Goal: Task Accomplishment & Management: Use online tool/utility

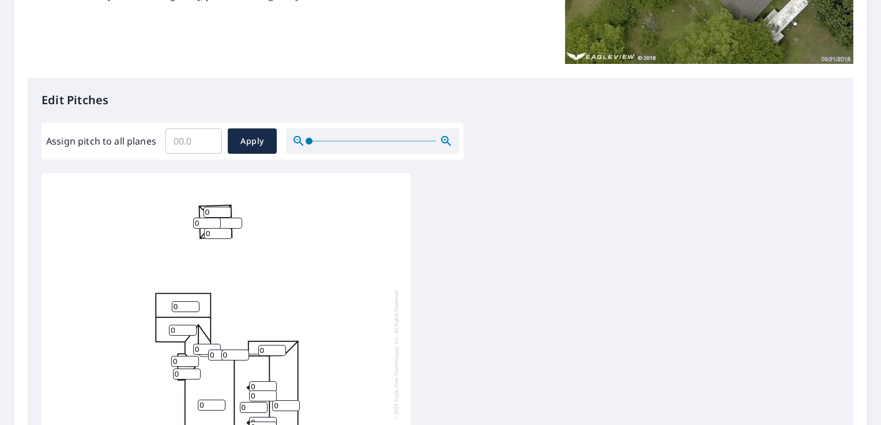
scroll to position [231, 0]
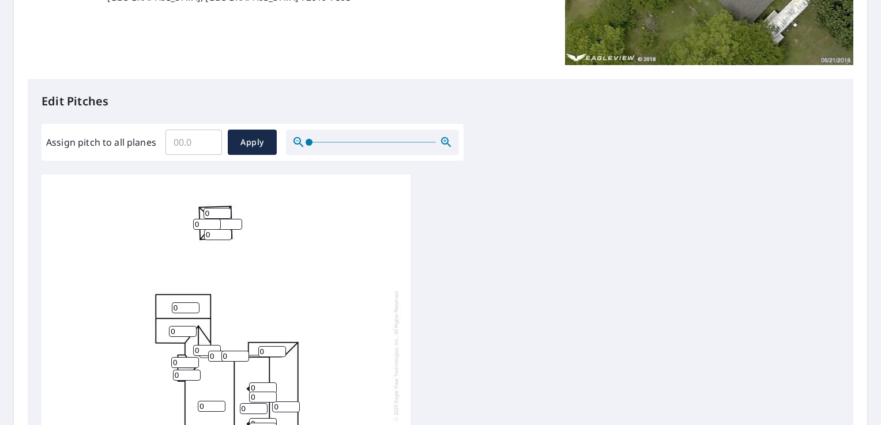
click at [208, 154] on input "Assign pitch to all planes" at bounding box center [193, 142] width 56 height 32
type input "6"
click at [254, 140] on span "Apply" at bounding box center [252, 142] width 31 height 14
click at [244, 145] on span "Apply" at bounding box center [252, 142] width 31 height 14
type input "6"
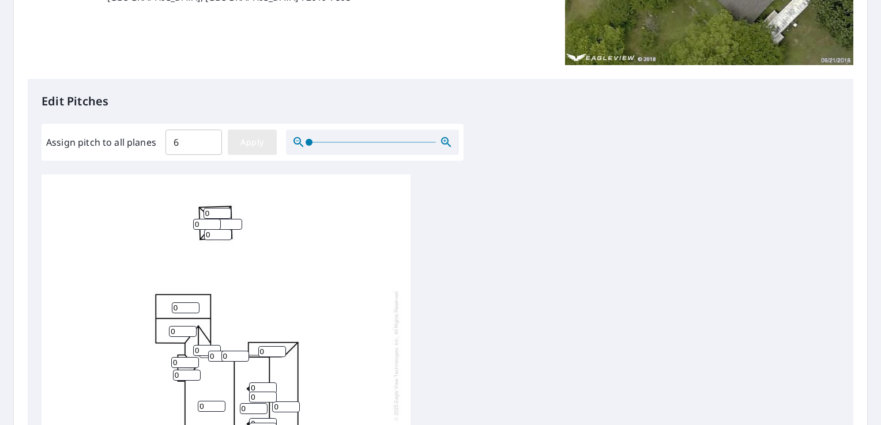
type input "6"
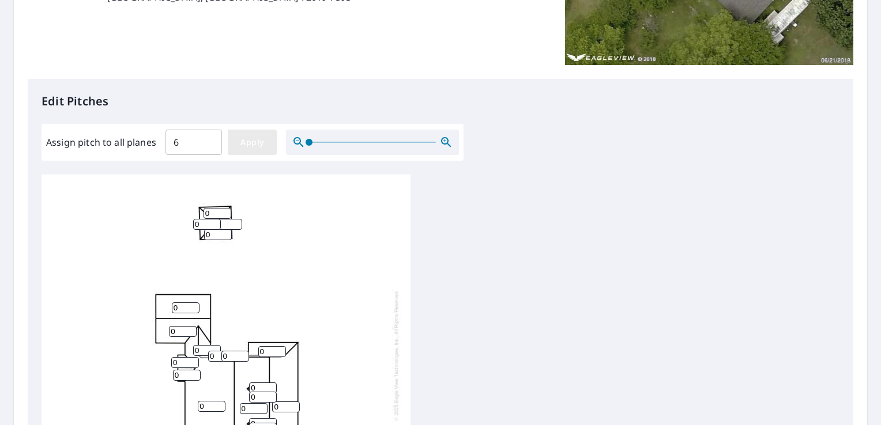
type input "6"
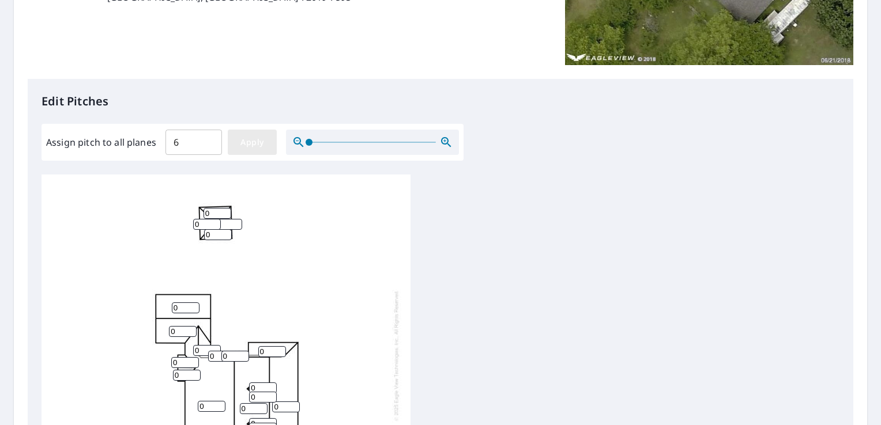
type input "6"
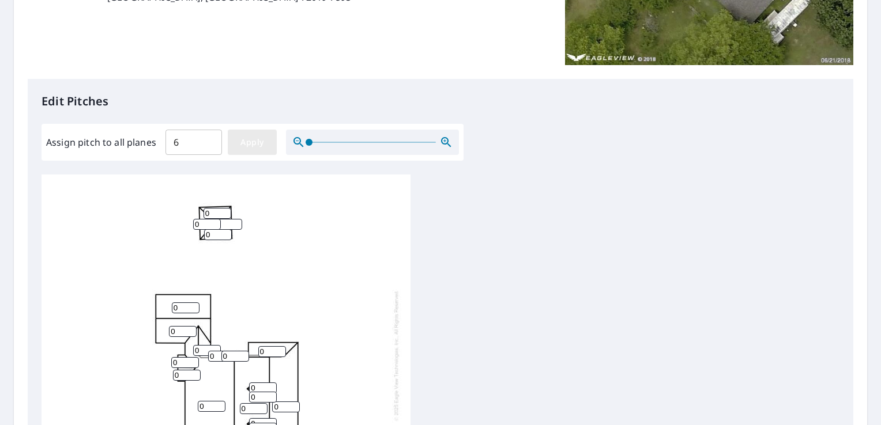
type input "6"
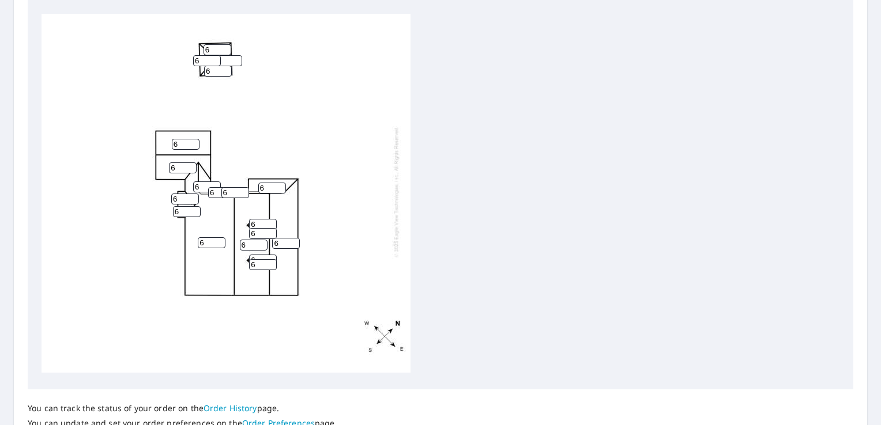
scroll to position [371, 0]
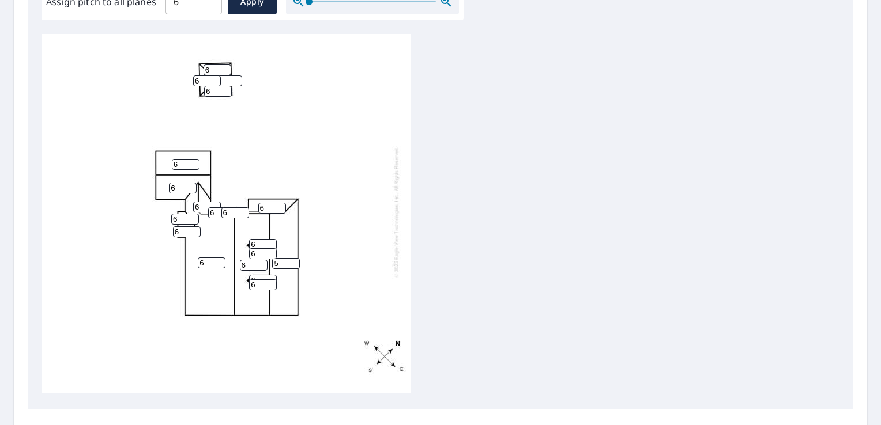
type input "5"
click at [291, 258] on input "5" at bounding box center [286, 263] width 28 height 11
type input "6"
drag, startPoint x: 184, startPoint y: 154, endPoint x: 87, endPoint y: 161, distance: 97.0
click at [87, 161] on div "6 6 6 6 6 6 6 6 6 6 6 6 6 6 6 6 6 6 6" at bounding box center [226, 212] width 369 height 362
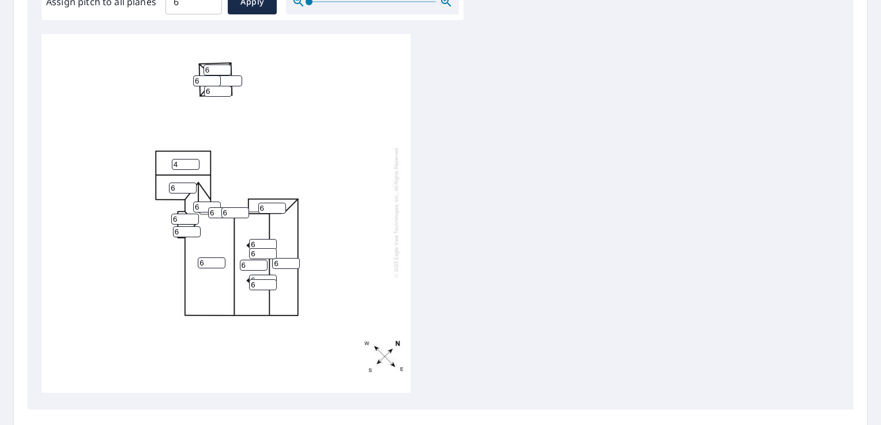
type input "4"
type input "3"
click at [292, 258] on input "7" at bounding box center [286, 263] width 28 height 11
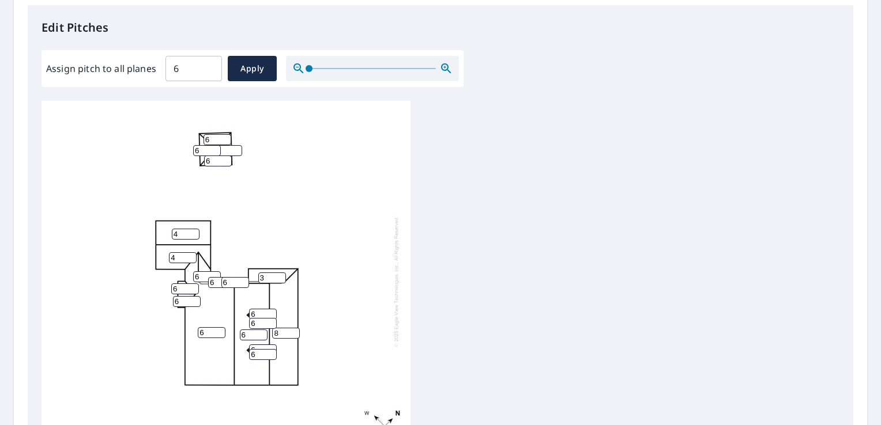
scroll to position [314, 0]
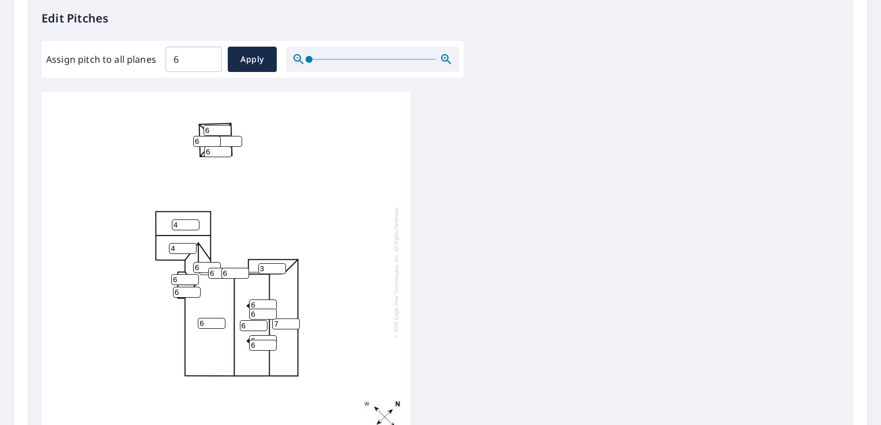
click at [296, 329] on input "7" at bounding box center [286, 324] width 28 height 11
click at [296, 329] on input "6" at bounding box center [286, 324] width 28 height 11
click at [296, 329] on input "5" at bounding box center [286, 324] width 28 height 11
click at [296, 329] on input "4" at bounding box center [286, 324] width 28 height 11
type input "3"
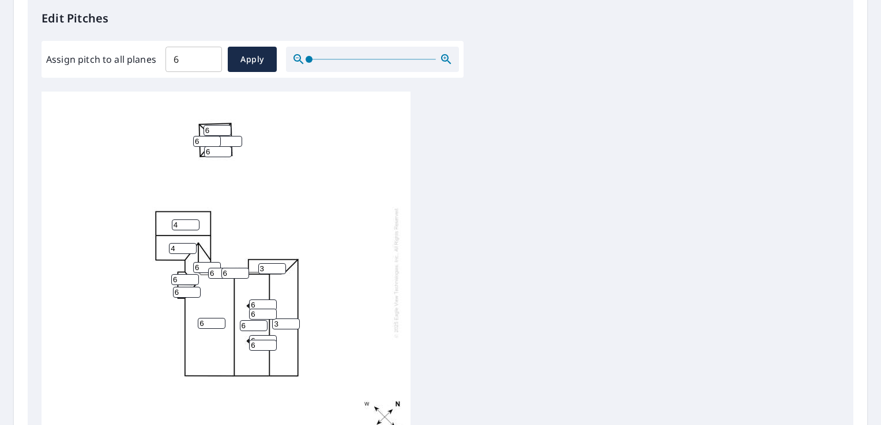
click at [296, 329] on input "3" at bounding box center [286, 324] width 28 height 11
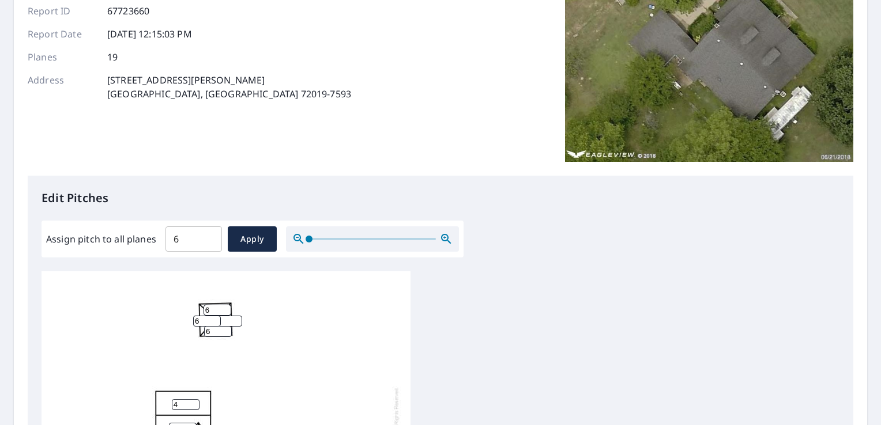
scroll to position [231, 0]
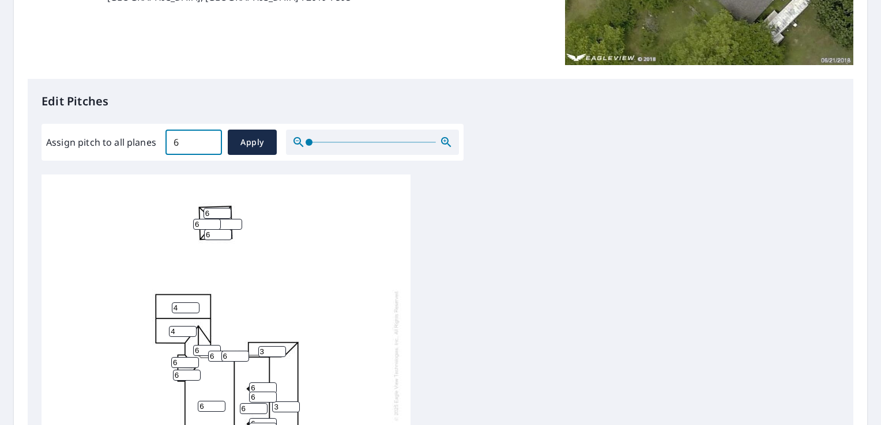
drag, startPoint x: 180, startPoint y: 142, endPoint x: 114, endPoint y: 142, distance: 66.3
click at [114, 142] on div "Assign pitch to all planes 6 ​ Apply" at bounding box center [252, 142] width 413 height 25
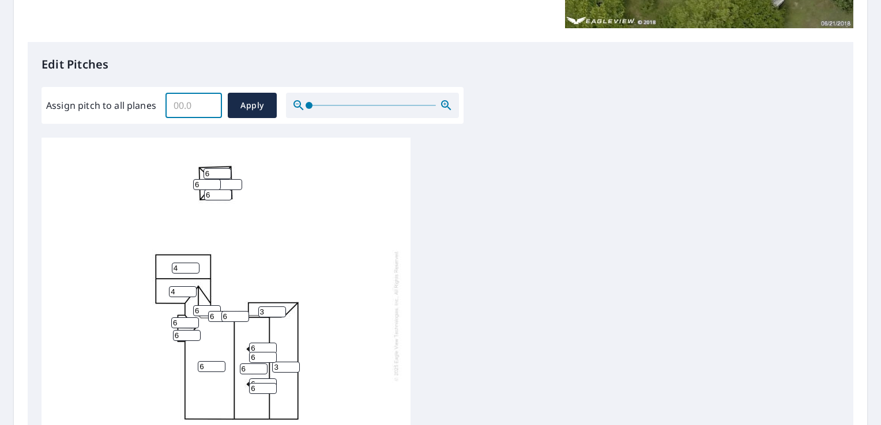
scroll to position [346, 0]
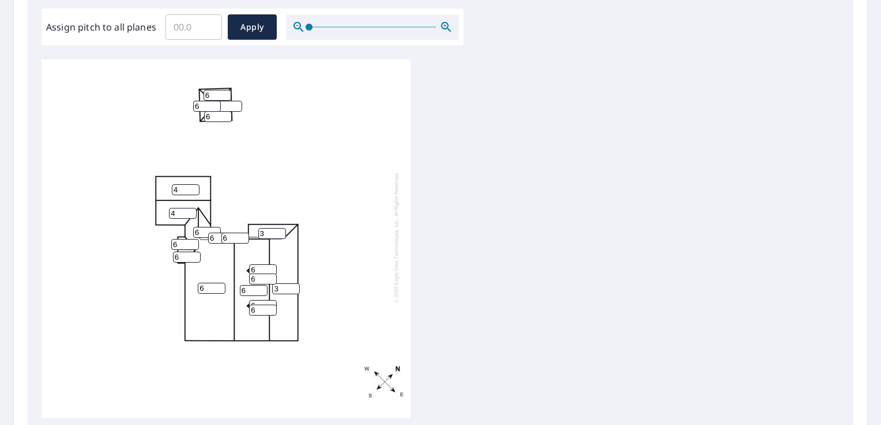
drag, startPoint x: 215, startPoint y: 108, endPoint x: 149, endPoint y: 110, distance: 65.7
click at [149, 110] on div "6 6 3 4 4 3 6 6 6 6 6 6 6 6 6 6 6 6 6" at bounding box center [226, 237] width 369 height 362
type input "0"
drag, startPoint x: 204, startPoint y: 99, endPoint x: 154, endPoint y: 93, distance: 49.9
click at [154, 93] on div "6 6 3 4 4 3 6 0 6 6 6 6 6 6 6 6 6 6 6" at bounding box center [226, 237] width 369 height 362
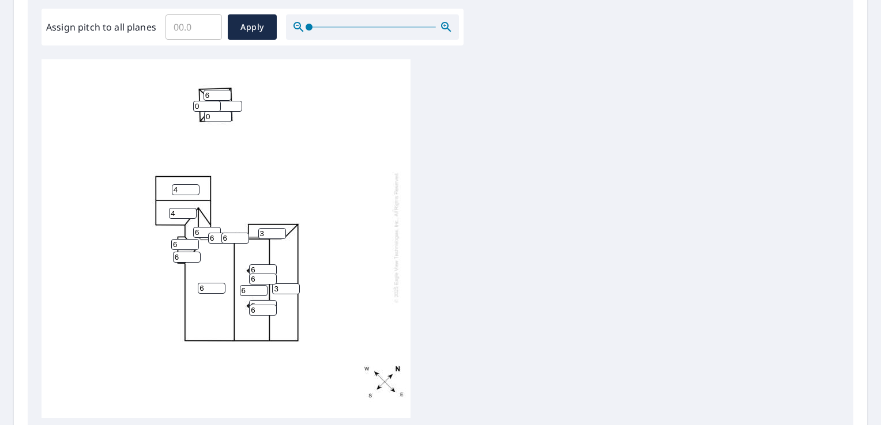
type input "0"
drag, startPoint x: 210, startPoint y: 88, endPoint x: 145, endPoint y: 88, distance: 65.7
click at [145, 88] on div "6 6 3 4 4 3 6 0 6 0 6 6 6 6 6 6 6 6 6" at bounding box center [226, 237] width 369 height 362
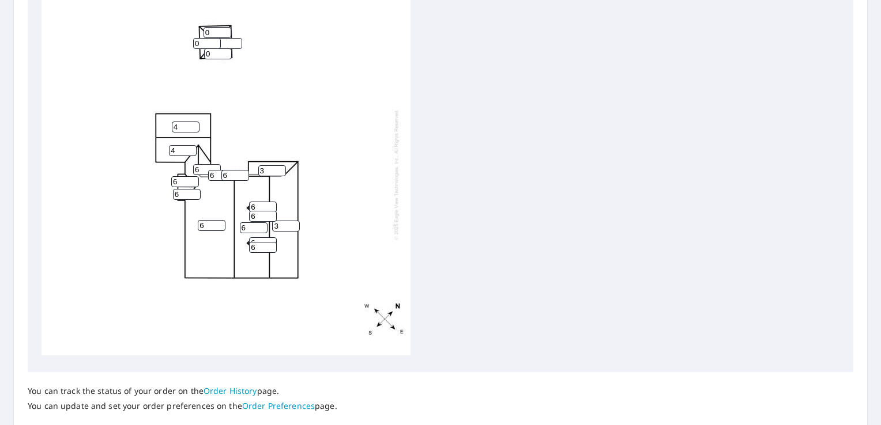
scroll to position [486, 0]
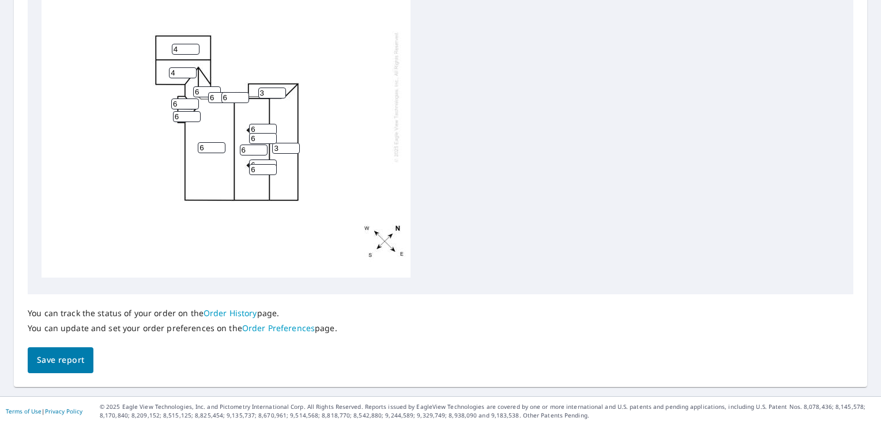
type input "0"
click at [53, 367] on span "Save report" at bounding box center [60, 360] width 47 height 14
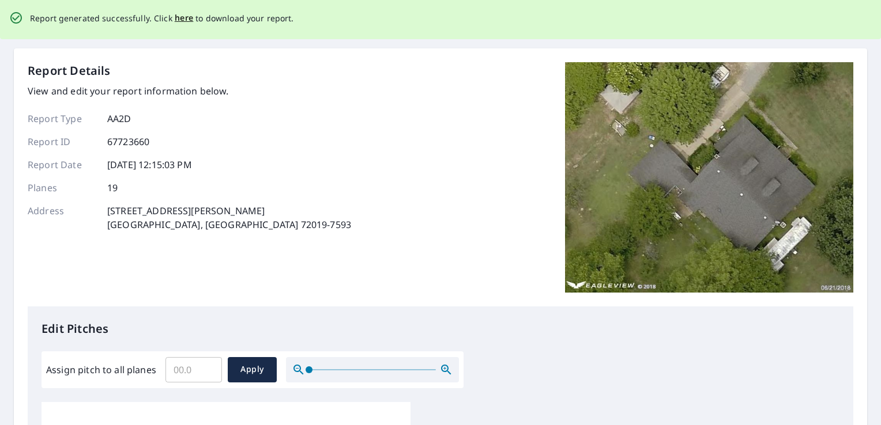
scroll to position [0, 0]
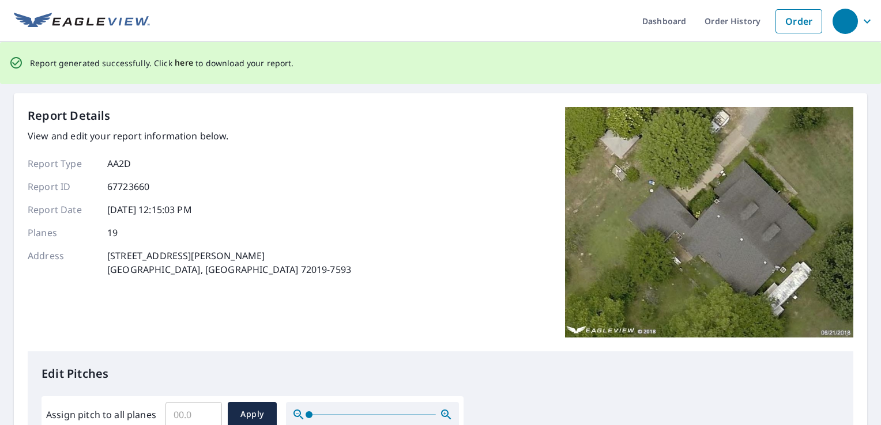
click at [182, 65] on span "here" at bounding box center [184, 63] width 19 height 14
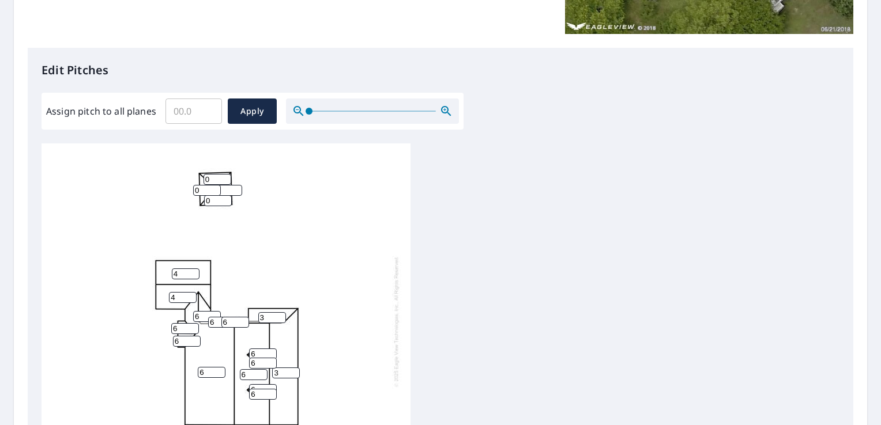
scroll to position [288, 0]
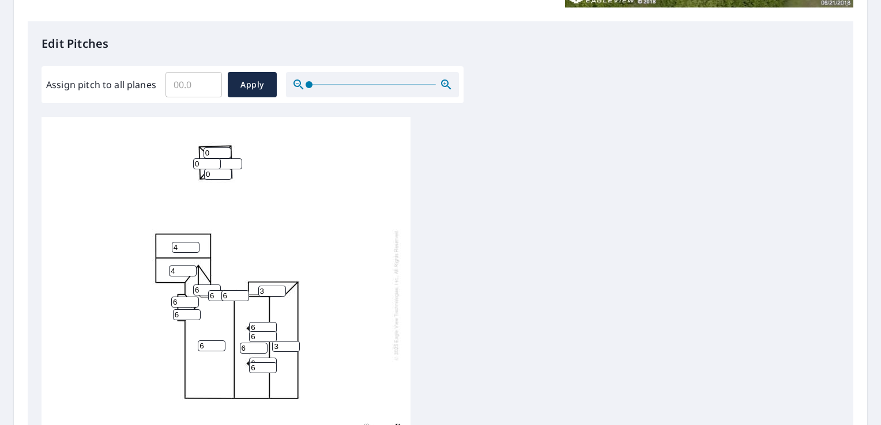
click at [213, 148] on input "0" at bounding box center [217, 153] width 28 height 11
type input "4"
drag, startPoint x: 208, startPoint y: 154, endPoint x: 150, endPoint y: 153, distance: 57.1
click at [150, 153] on div "6 6 3 4 4 3 6 0 6 0 4 6 6 6 6 6 6 6 6" at bounding box center [226, 295] width 369 height 362
type input "4"
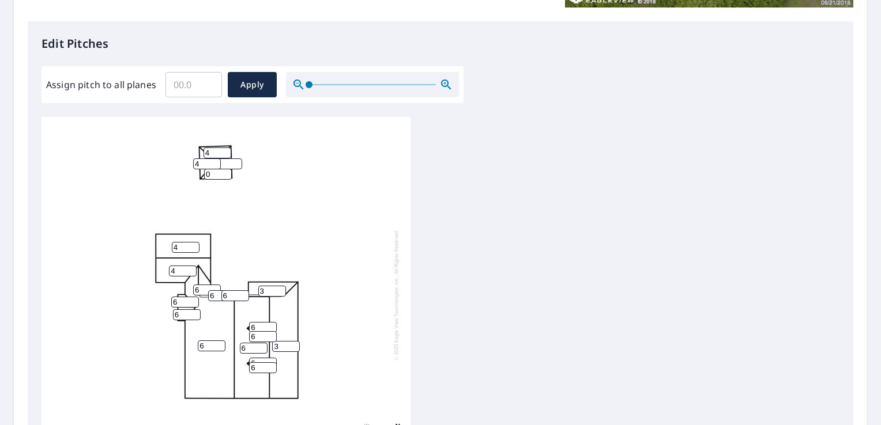
click at [229, 159] on input "6" at bounding box center [228, 164] width 28 height 11
type input "4"
click at [219, 169] on input "0" at bounding box center [218, 174] width 28 height 11
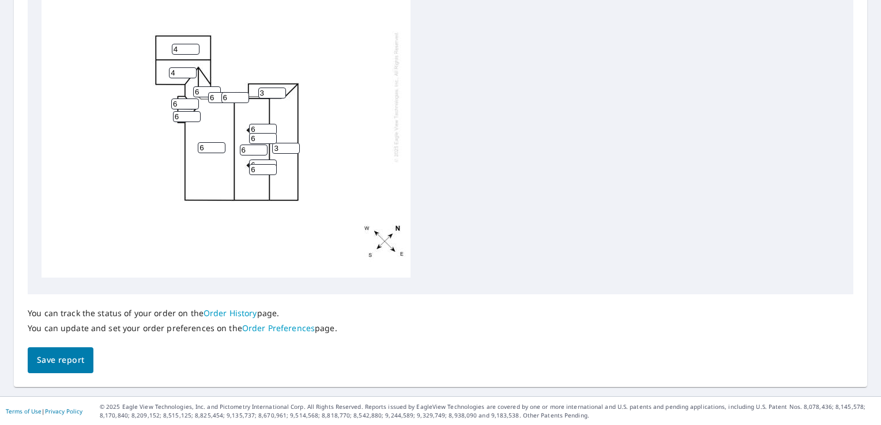
type input "4"
click at [78, 364] on span "Save report" at bounding box center [60, 360] width 47 height 14
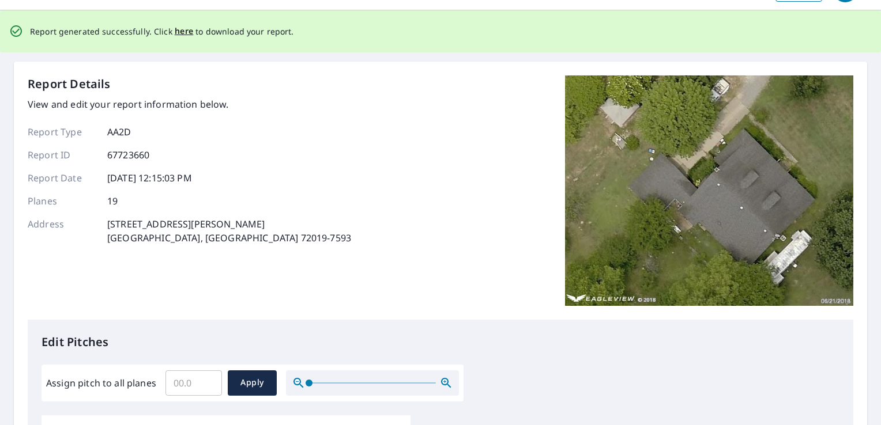
scroll to position [0, 0]
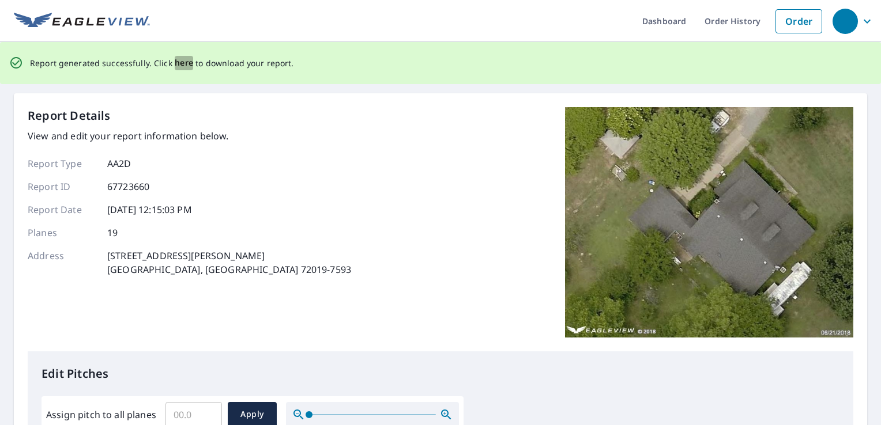
click at [179, 61] on span "here" at bounding box center [184, 63] width 19 height 14
